Goal: Task Accomplishment & Management: Use online tool/utility

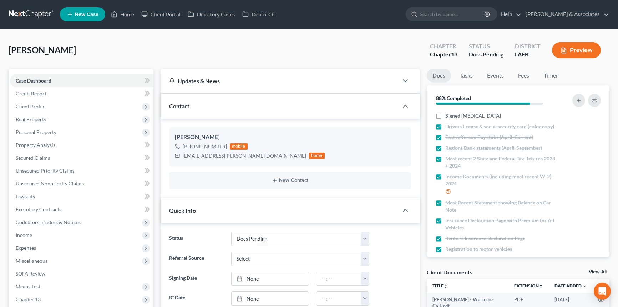
select select "6"
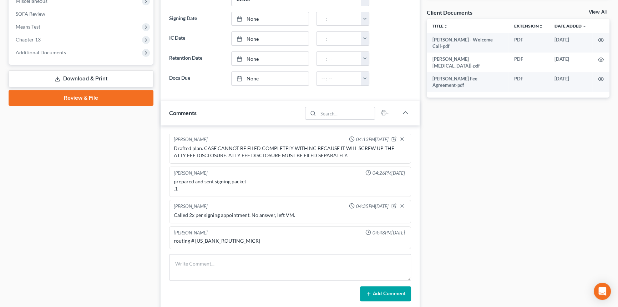
scroll to position [291, 0]
click at [202, 257] on textarea at bounding box center [290, 267] width 242 height 26
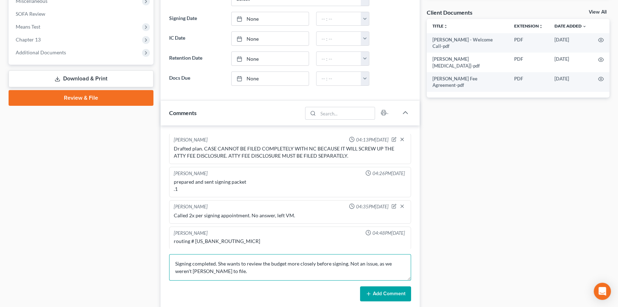
type textarea "Signing completed. She wants to review the budget more closely before signing. …"
click at [392, 290] on button "Add Comment" at bounding box center [385, 293] width 51 height 15
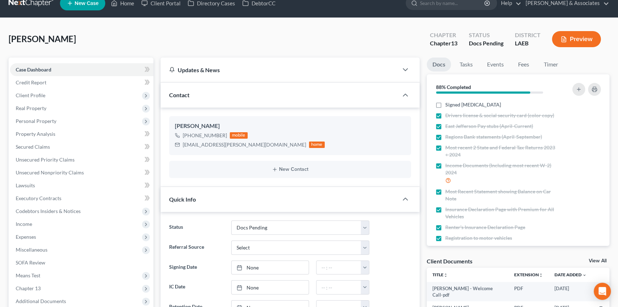
scroll to position [0, 0]
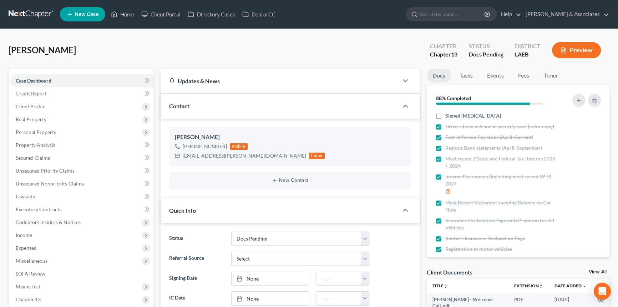
drag, startPoint x: 30, startPoint y: 17, endPoint x: 7, endPoint y: 24, distance: 24.5
click at [30, 17] on link at bounding box center [32, 14] width 46 height 13
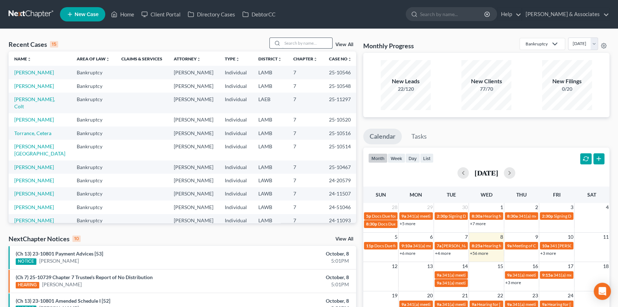
click at [313, 40] on input "search" at bounding box center [307, 43] width 50 height 10
type input "pitts"
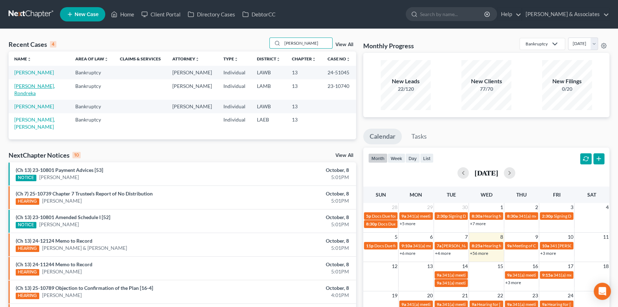
click at [35, 84] on link "Pitts, Rondreka" at bounding box center [34, 89] width 41 height 13
click at [29, 84] on link "Pitts, Rondreka" at bounding box center [34, 89] width 41 height 13
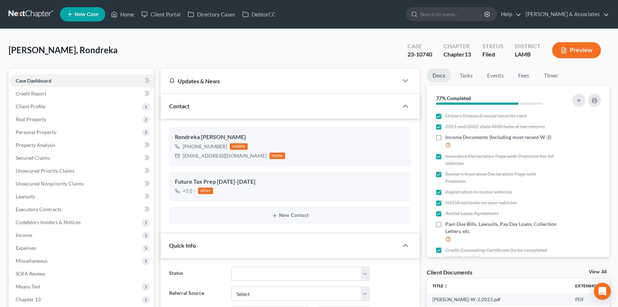
scroll to position [142, 0]
click at [52, 105] on span "Client Profile" at bounding box center [82, 106] width 144 height 13
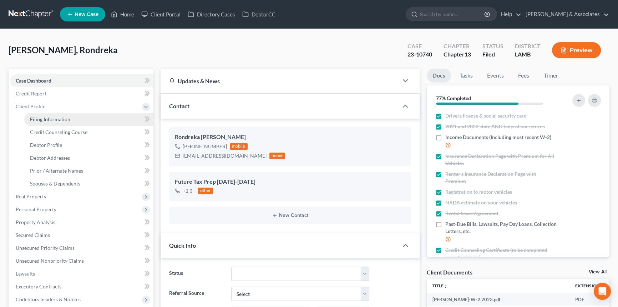
click at [57, 121] on span "Filing Information" at bounding box center [50, 119] width 40 height 6
select select "1"
select select "0"
select select "3"
select select "19"
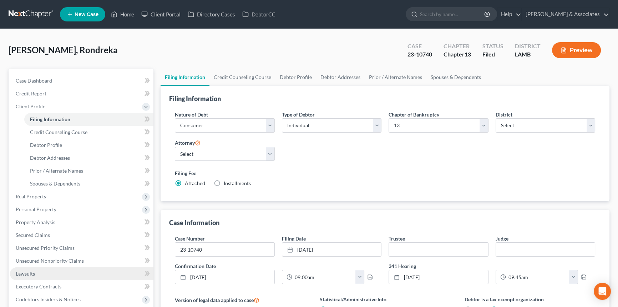
scroll to position [130, 0]
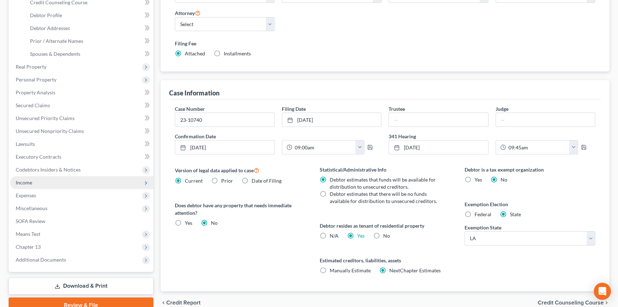
drag, startPoint x: 46, startPoint y: 178, endPoint x: 46, endPoint y: 183, distance: 4.3
click at [46, 178] on span "Income" at bounding box center [82, 182] width 144 height 13
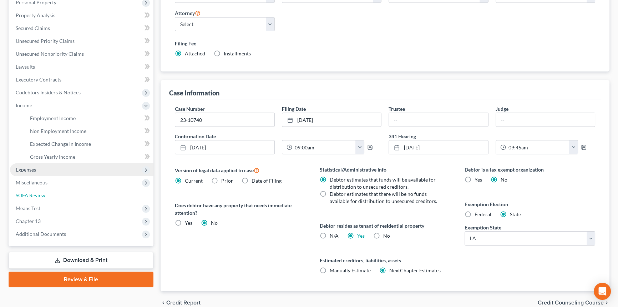
click at [47, 189] on link "SOFA Review" at bounding box center [82, 195] width 144 height 13
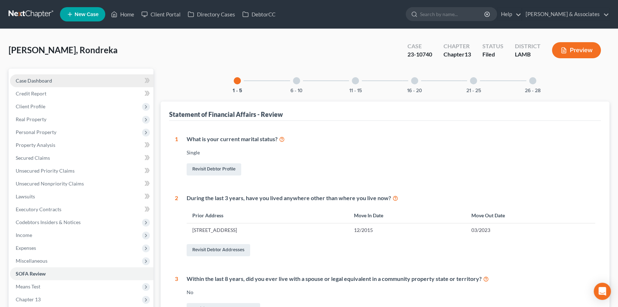
click at [54, 82] on link "Case Dashboard" at bounding box center [82, 80] width 144 height 13
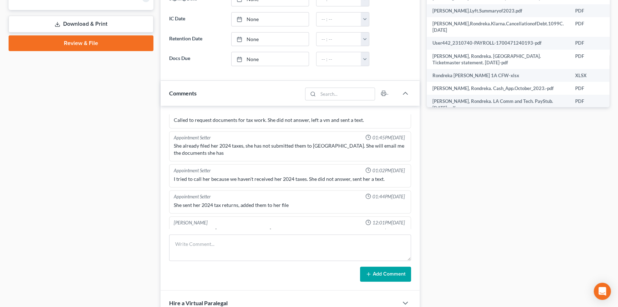
scroll to position [357, 0]
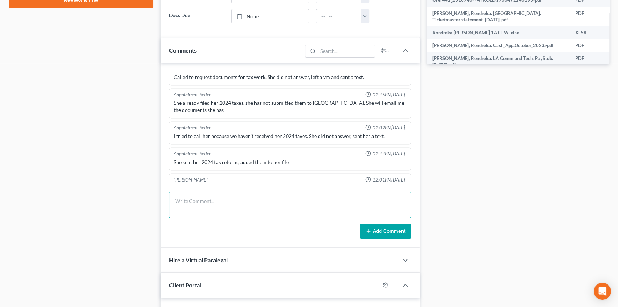
click at [219, 201] on textarea at bounding box center [290, 204] width 242 height 26
type textarea "Filed motion to convert."
click at [384, 228] on button "Add Comment" at bounding box center [385, 230] width 51 height 15
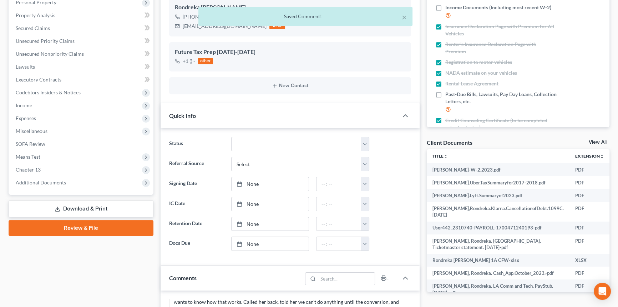
scroll to position [0, 0]
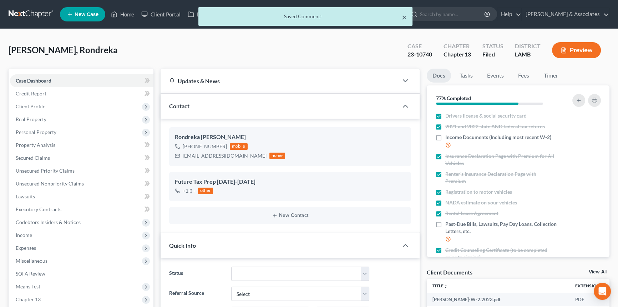
click at [405, 17] on button "×" at bounding box center [404, 17] width 5 height 9
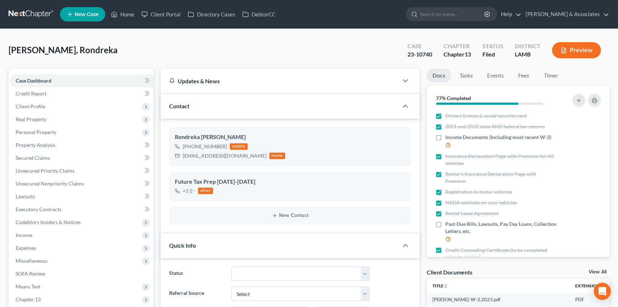
click at [20, 14] on link at bounding box center [32, 14] width 46 height 13
select select "8"
select select "0"
click at [38, 16] on link at bounding box center [32, 14] width 46 height 13
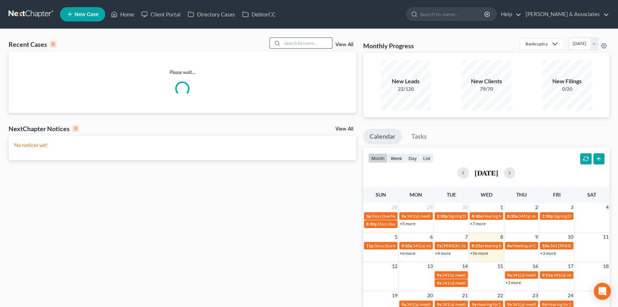
click at [321, 39] on input "search" at bounding box center [307, 43] width 50 height 10
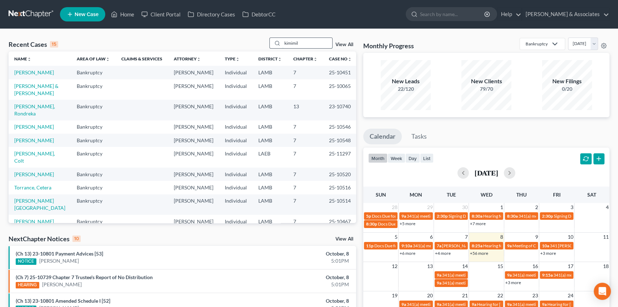
type input "kimimil"
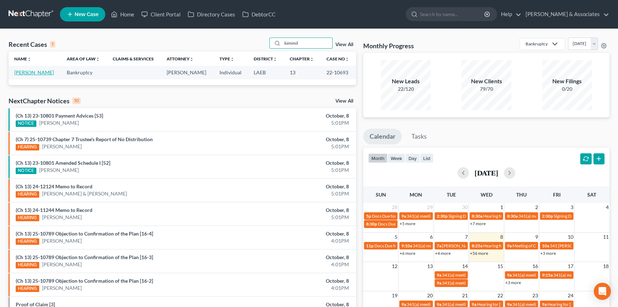
click at [35, 72] on link "Kimimila, Sienna" at bounding box center [34, 72] width 40 height 6
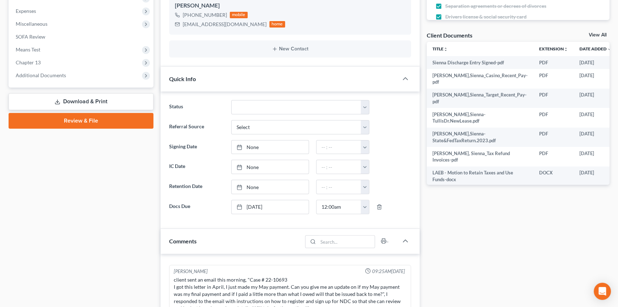
scroll to position [292, 0]
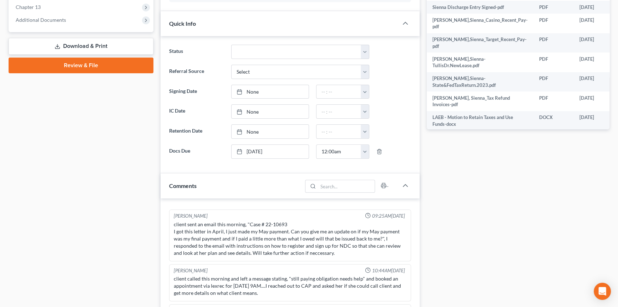
click at [40, 19] on span "Additional Documents" at bounding box center [41, 20] width 50 height 6
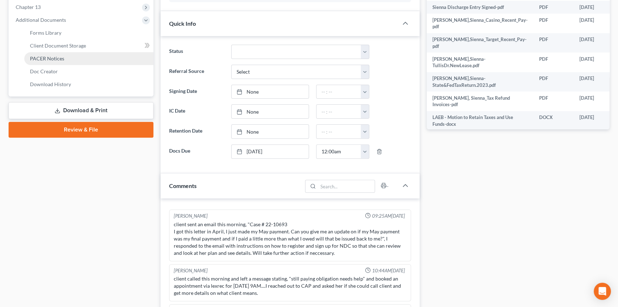
click at [66, 56] on link "PACER Notices" at bounding box center [88, 58] width 129 height 13
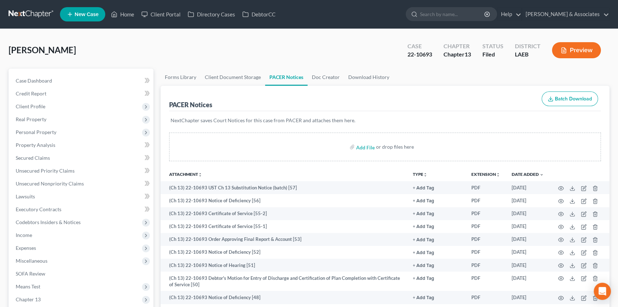
drag, startPoint x: 600, startPoint y: 126, endPoint x: 546, endPoint y: 135, distance: 54.3
click at [600, 126] on div "NextChapter saves Court Notices for this case from PACER and attaches them here." at bounding box center [385, 124] width 432 height 27
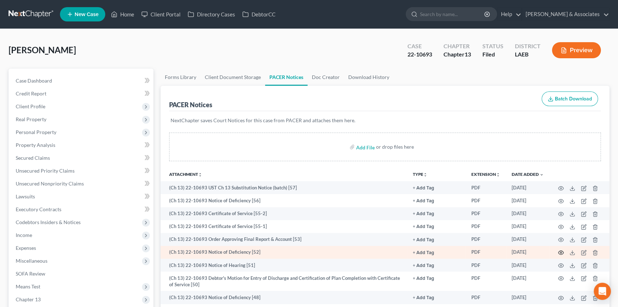
click at [558, 250] on icon "button" at bounding box center [561, 253] width 6 height 6
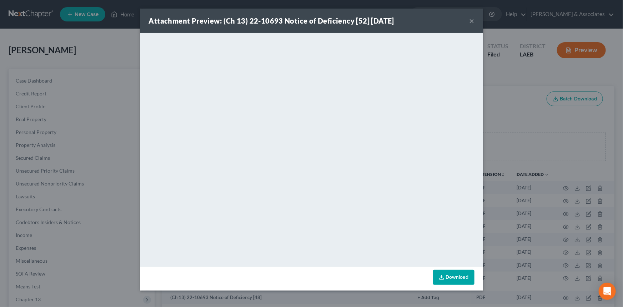
click at [470, 23] on button "×" at bounding box center [471, 20] width 5 height 9
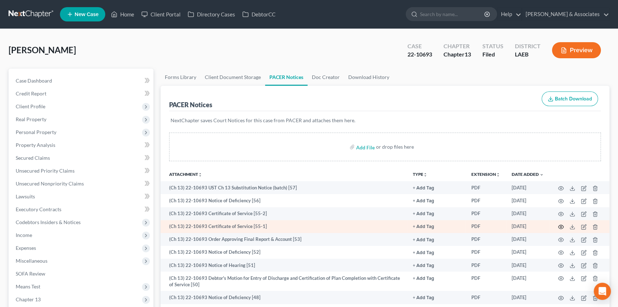
click at [558, 227] on icon "button" at bounding box center [561, 227] width 6 height 6
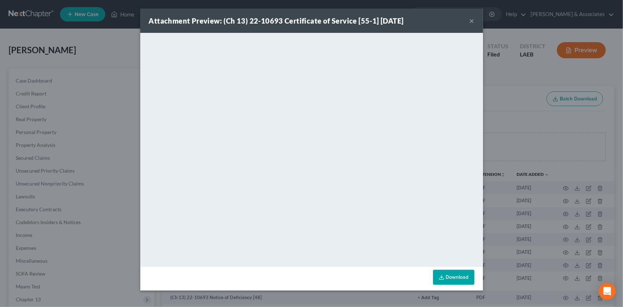
click at [470, 19] on button "×" at bounding box center [471, 20] width 5 height 9
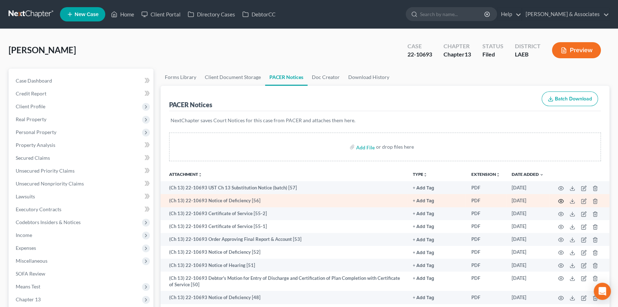
click at [562, 200] on circle "button" at bounding box center [560, 200] width 1 height 1
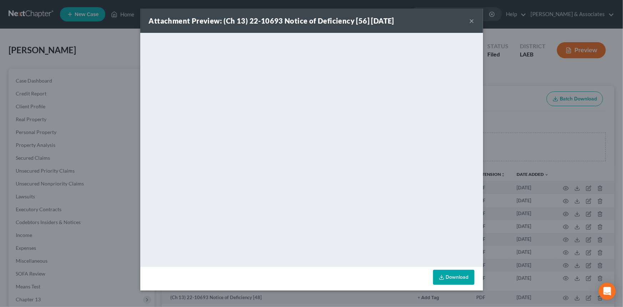
click at [470, 21] on button "×" at bounding box center [471, 20] width 5 height 9
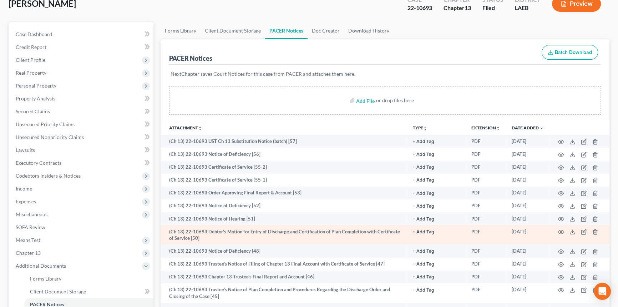
scroll to position [65, 0]
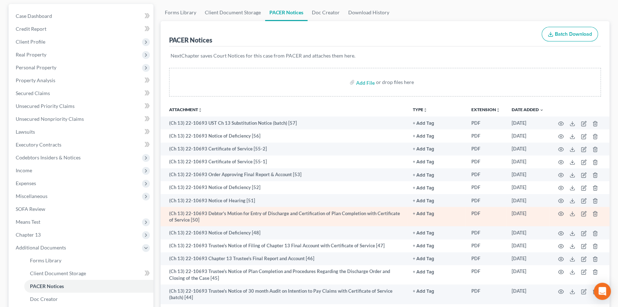
click at [569, 212] on td at bounding box center [580, 217] width 60 height 20
click at [573, 213] on icon at bounding box center [573, 214] width 6 height 6
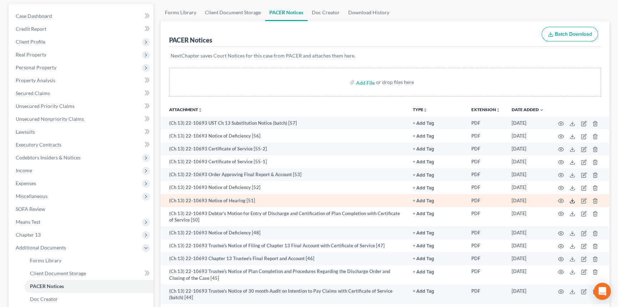
click at [572, 198] on icon at bounding box center [573, 201] width 6 height 6
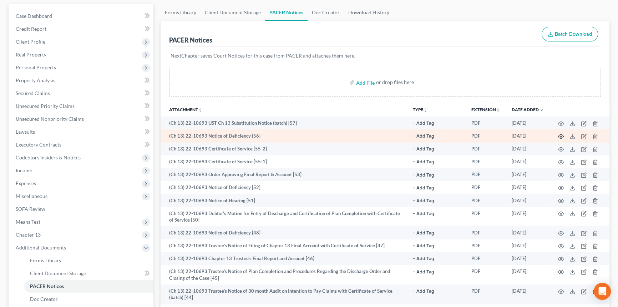
click at [563, 137] on icon "button" at bounding box center [561, 137] width 6 height 6
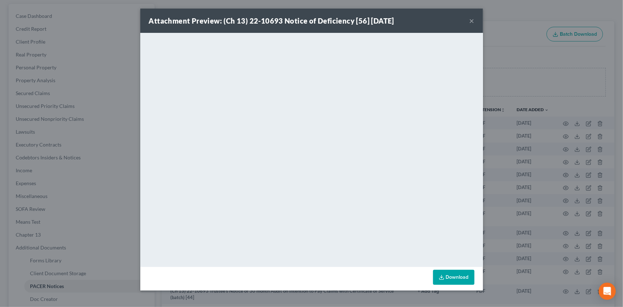
click at [466, 20] on div "Attachment Preview: (Ch 13) 22-10693 Notice of Deficiency [56] 09/24/2025 ×" at bounding box center [311, 21] width 343 height 24
click at [471, 21] on button "×" at bounding box center [471, 20] width 5 height 9
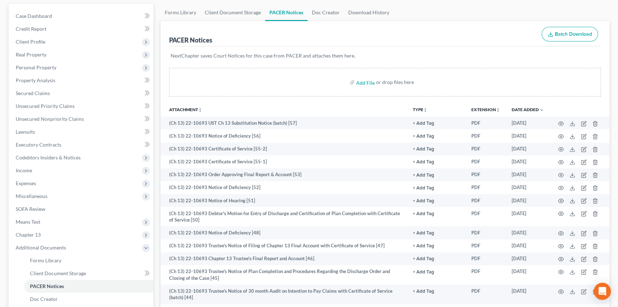
click at [445, 24] on div "PACER Notices Batch Download" at bounding box center [385, 34] width 432 height 26
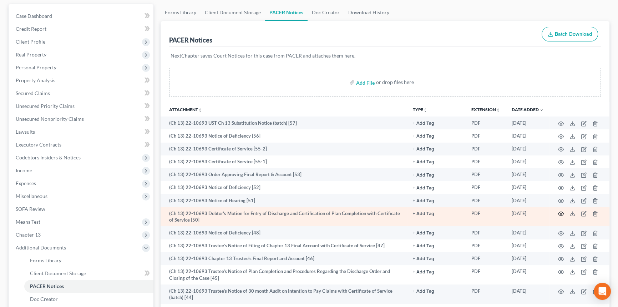
click at [558, 211] on icon "button" at bounding box center [561, 214] width 6 height 6
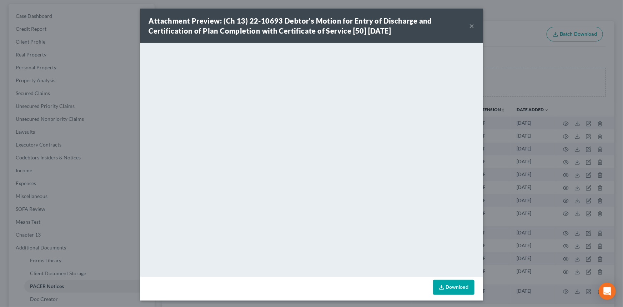
click at [469, 23] on button "×" at bounding box center [471, 25] width 5 height 9
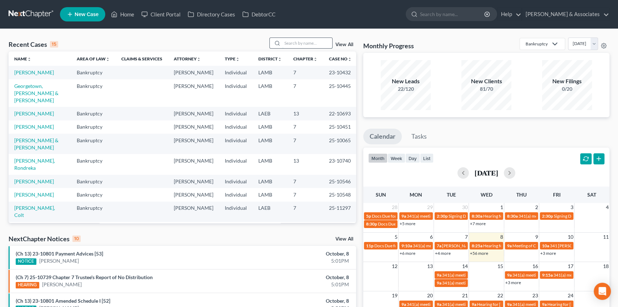
click at [312, 45] on input "search" at bounding box center [307, 43] width 50 height 10
type input "kimim"
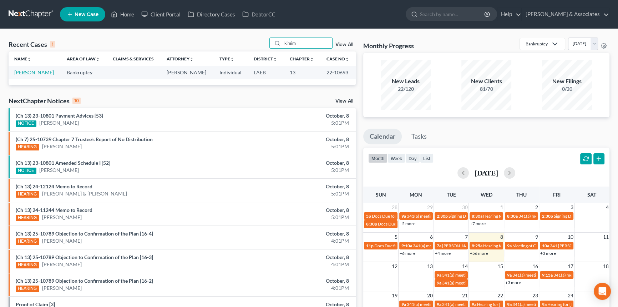
click at [42, 70] on link "[PERSON_NAME]" at bounding box center [34, 72] width 40 height 6
click at [36, 71] on link "[PERSON_NAME]" at bounding box center [34, 72] width 40 height 6
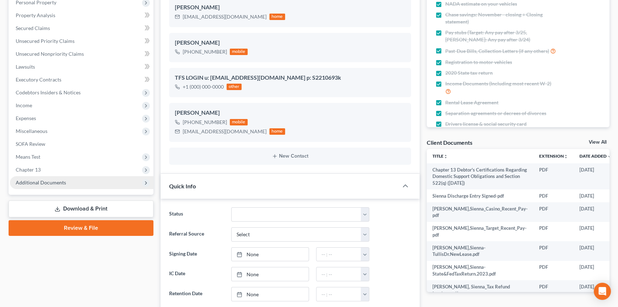
scroll to position [3920, 0]
click at [53, 176] on span "Additional Documents" at bounding box center [82, 182] width 144 height 13
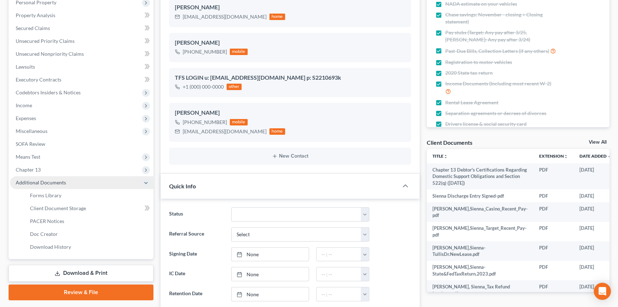
scroll to position [1271, 0]
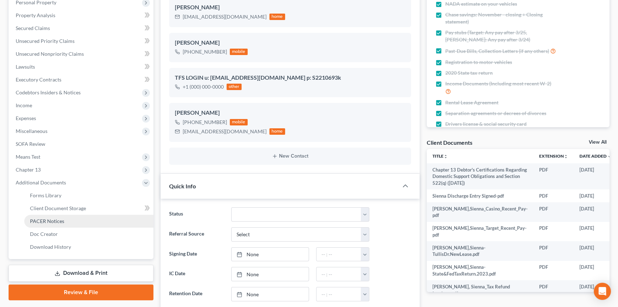
click at [55, 218] on span "PACER Notices" at bounding box center [47, 221] width 34 height 6
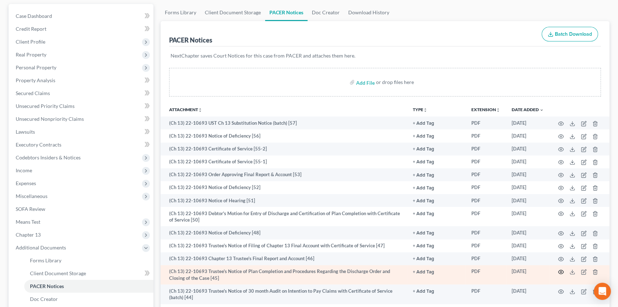
scroll to position [97, 0]
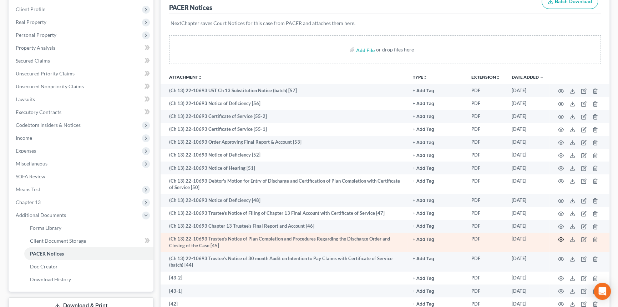
click at [560, 237] on icon "button" at bounding box center [561, 239] width 5 height 4
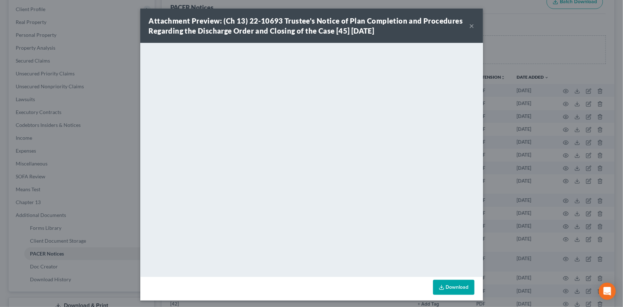
click at [469, 26] on button "×" at bounding box center [471, 25] width 5 height 9
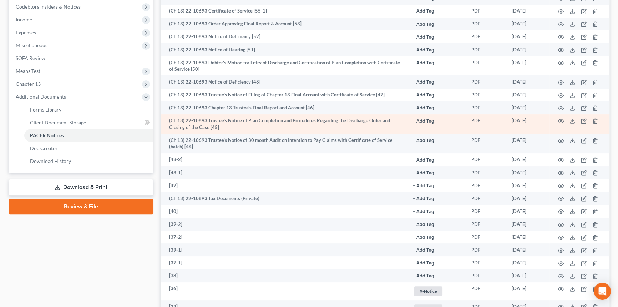
scroll to position [195, 0]
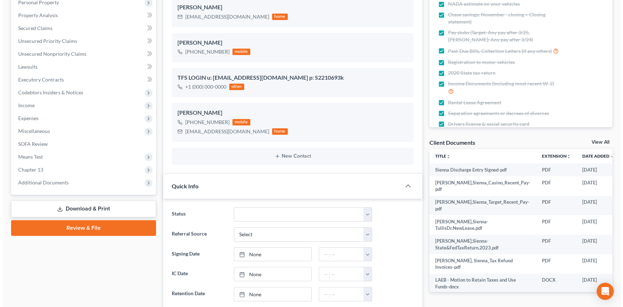
scroll to position [0, 11]
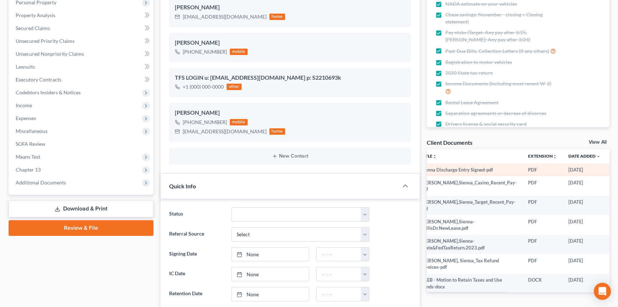
click at [612, 170] on icon "button" at bounding box center [615, 170] width 6 height 6
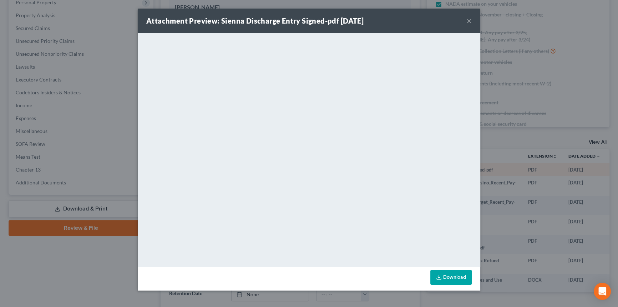
scroll to position [0, 10]
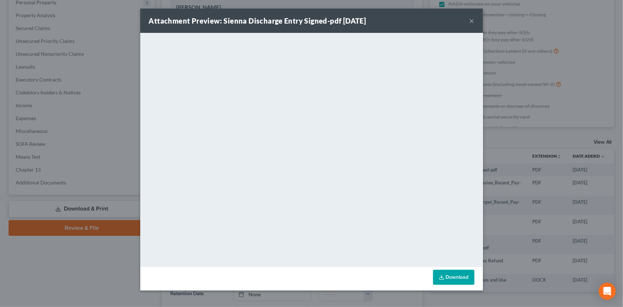
drag, startPoint x: 472, startPoint y: 22, endPoint x: 458, endPoint y: 32, distance: 17.6
click at [472, 22] on button "×" at bounding box center [471, 20] width 5 height 9
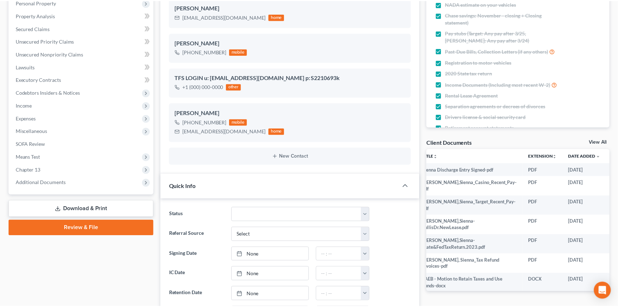
scroll to position [1271, 0]
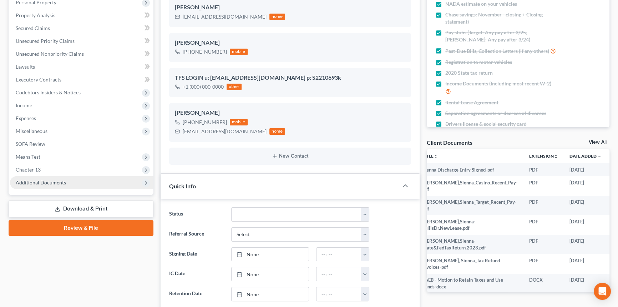
click at [95, 186] on span "Additional Documents" at bounding box center [82, 182] width 144 height 13
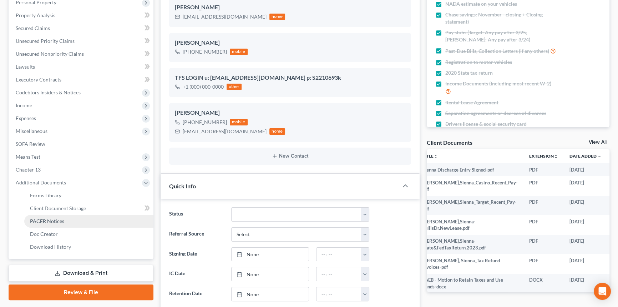
click at [84, 220] on link "PACER Notices" at bounding box center [88, 221] width 129 height 13
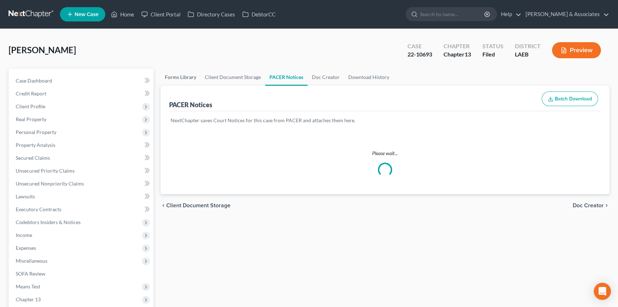
click at [175, 78] on link "Forms Library" at bounding box center [181, 77] width 40 height 17
click at [181, 77] on link "Forms Library" at bounding box center [181, 77] width 40 height 17
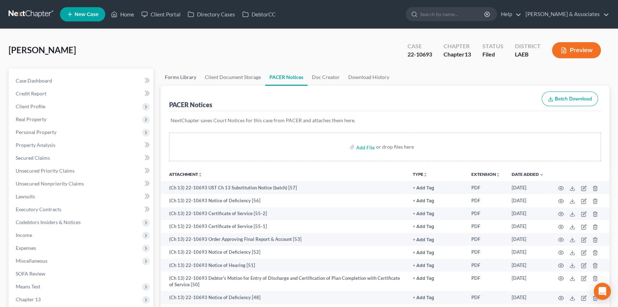
click at [183, 74] on link "Forms Library" at bounding box center [181, 77] width 40 height 17
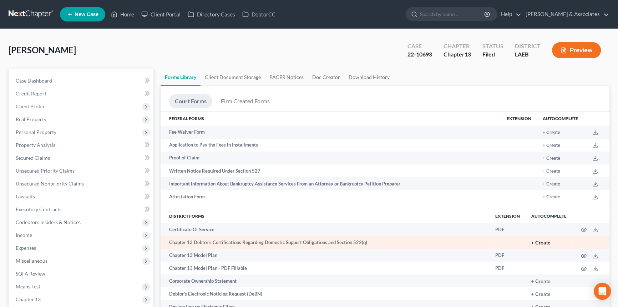
click at [545, 242] on button "+ Create" at bounding box center [541, 242] width 19 height 5
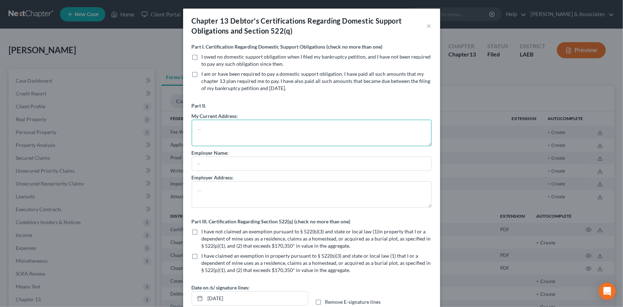
click at [205, 127] on textarea at bounding box center [312, 133] width 240 height 26
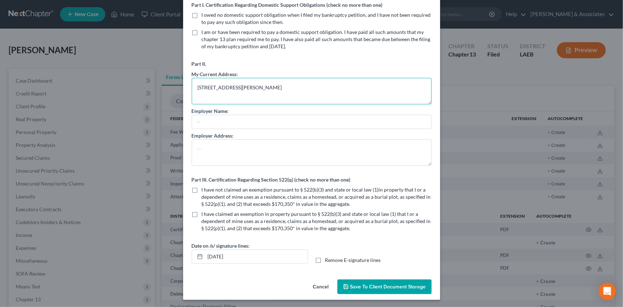
scroll to position [43, 0]
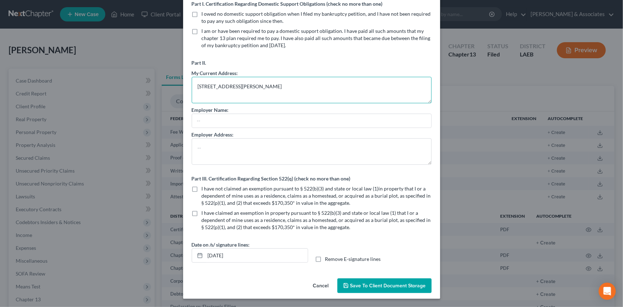
type textarea "[STREET_ADDRESS][PERSON_NAME]"
click at [202, 190] on label "I have not claimed an exemption pursuant to § 522(b)(3) and state or local law …" at bounding box center [317, 195] width 230 height 21
click at [205, 190] on input "I have not claimed an exemption pursuant to § 522(b)(3) and state or local law …" at bounding box center [207, 187] width 5 height 5
checkbox input "true"
click at [385, 289] on button "Save to Client Document Storage" at bounding box center [384, 285] width 94 height 15
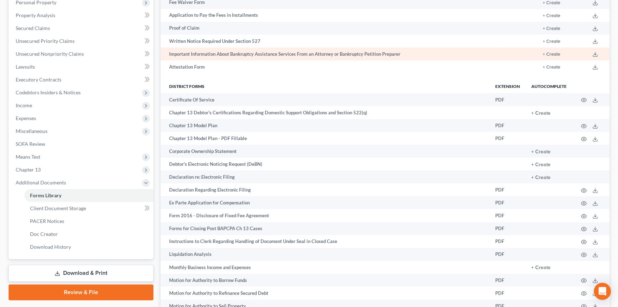
scroll to position [0, 0]
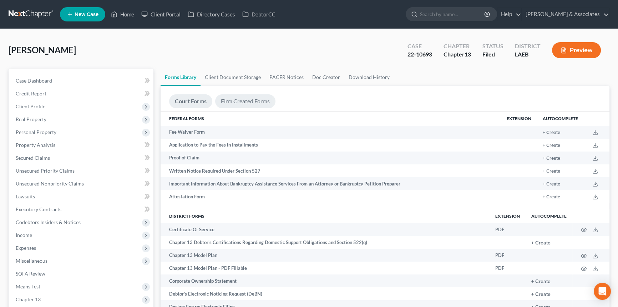
click at [241, 97] on link "Firm Created Forms" at bounding box center [245, 101] width 60 height 14
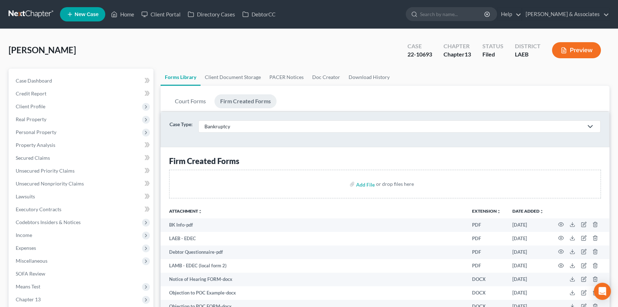
scroll to position [447, 0]
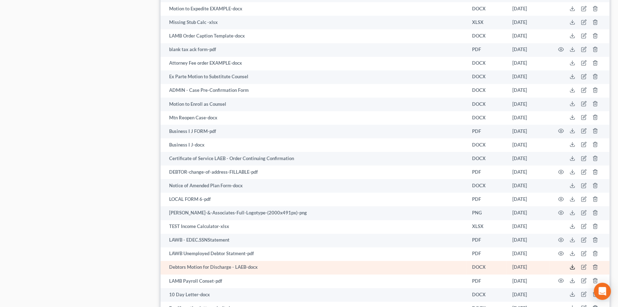
click at [572, 264] on icon at bounding box center [573, 267] width 6 height 6
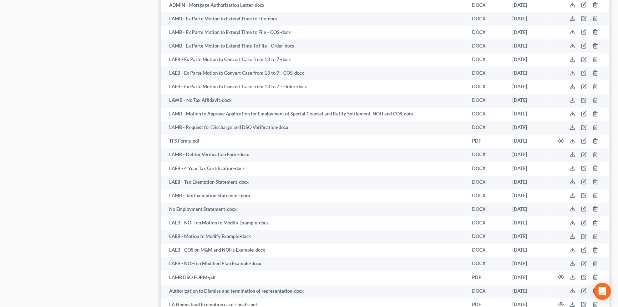
scroll to position [0, 0]
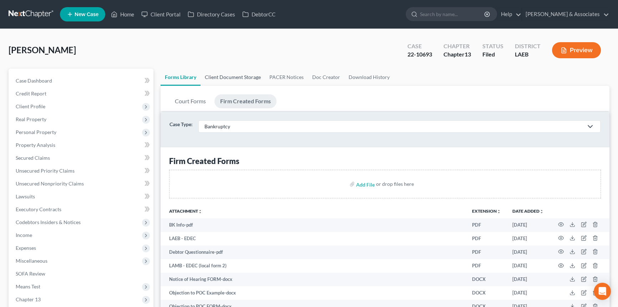
click at [225, 78] on link "Client Document Storage" at bounding box center [233, 77] width 65 height 17
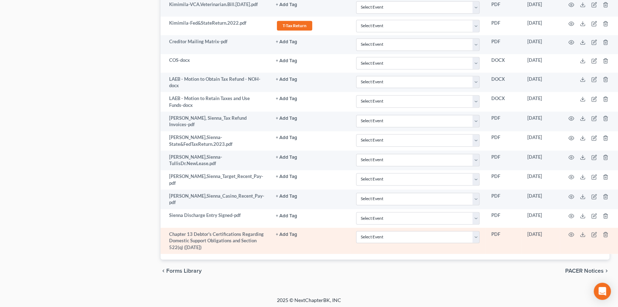
scroll to position [1293, 0]
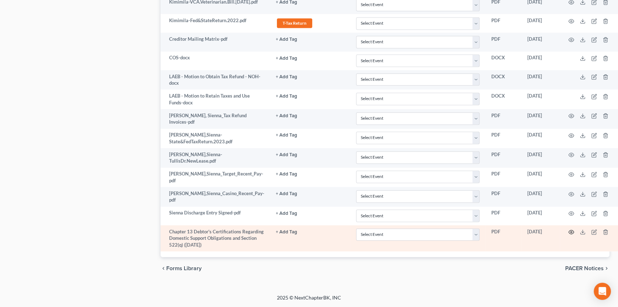
click at [569, 229] on icon "button" at bounding box center [572, 232] width 6 height 6
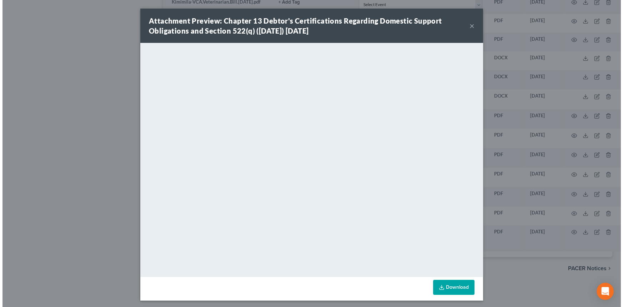
scroll to position [1283, 0]
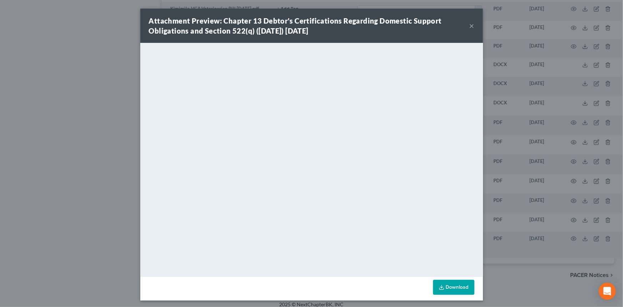
click at [466, 25] on div "Attachment Preview: Chapter 13 Debtor's Certifications Regarding Domestic Suppo…" at bounding box center [309, 26] width 321 height 20
